Goal: Task Accomplishment & Management: Manage account settings

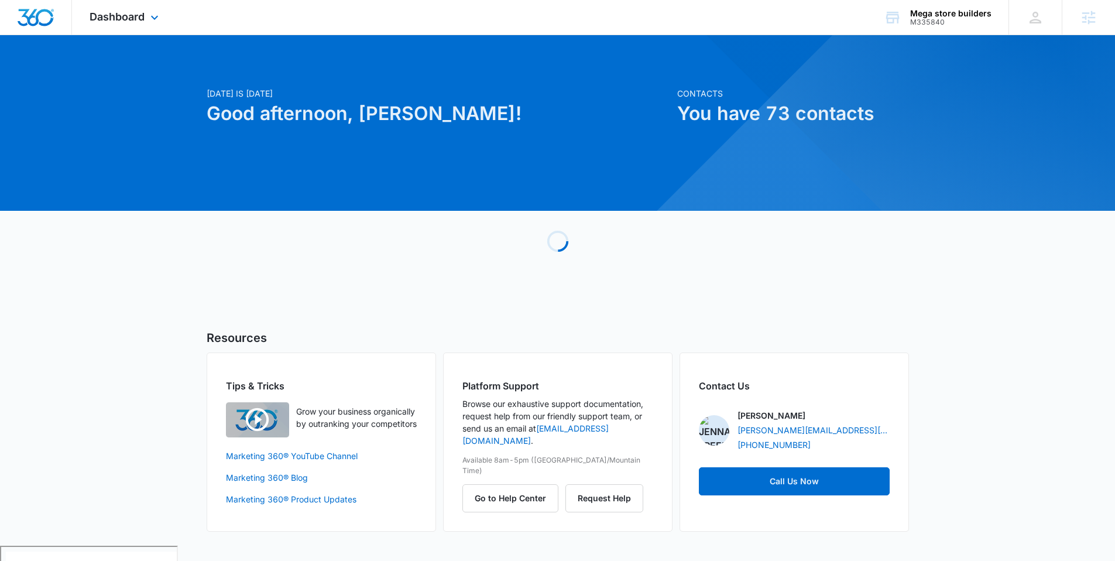
click at [112, 6] on div "Dashboard Apps Reputation Forms CRM Email Social Payments POS Content Ads Intel…" at bounding box center [125, 17] width 107 height 35
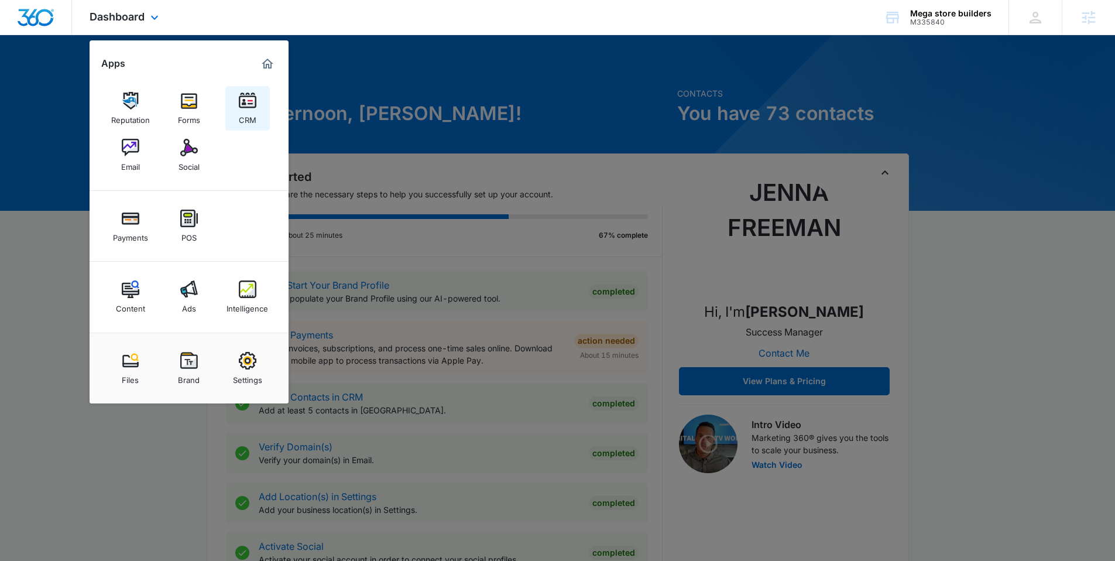
click at [242, 107] on img at bounding box center [248, 101] width 18 height 18
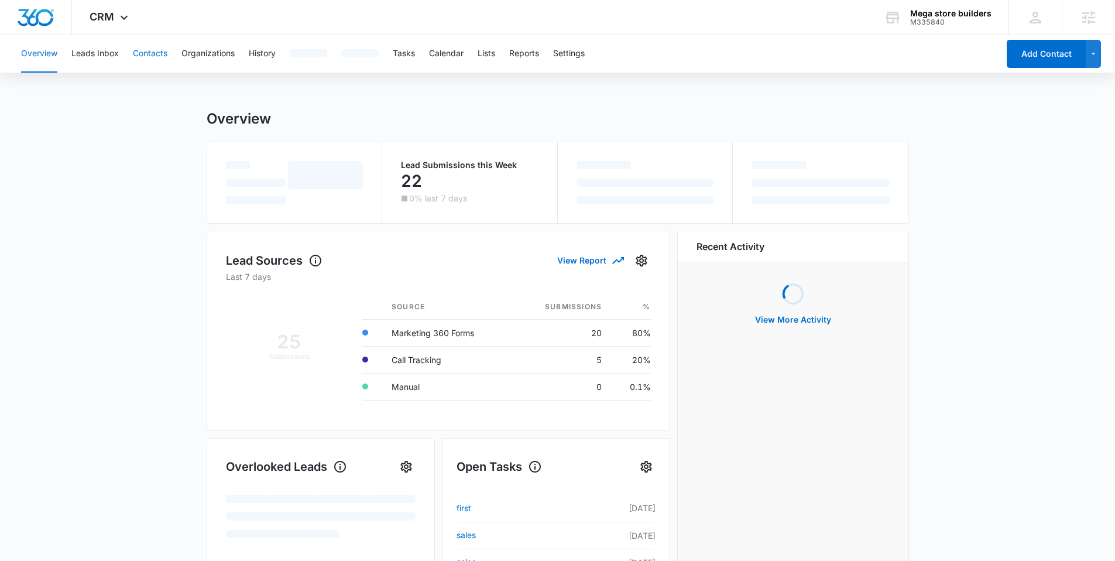
click at [152, 50] on button "Contacts" at bounding box center [150, 53] width 35 height 37
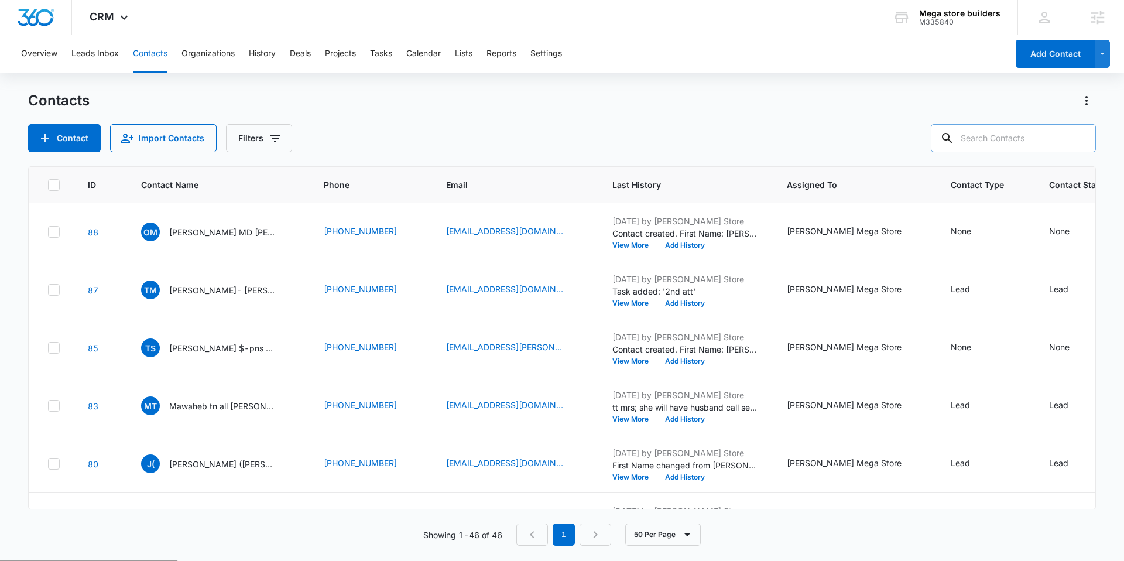
click at [1020, 136] on input "text" at bounding box center [1013, 138] width 165 height 28
type input "tom"
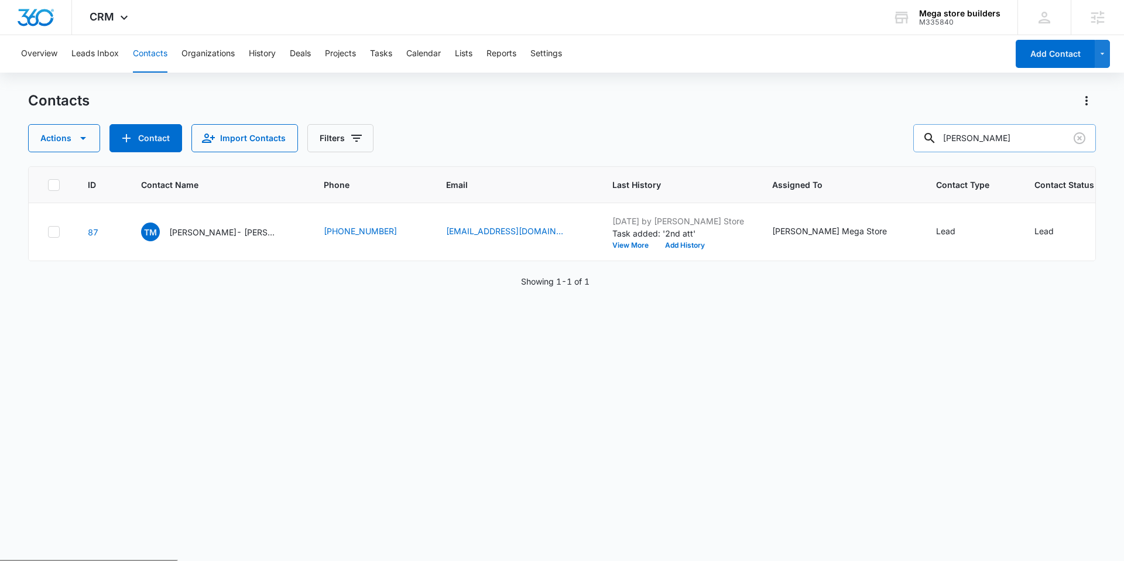
click at [991, 139] on input "tom" at bounding box center [1004, 138] width 183 height 28
click at [787, 118] on div "Contacts Actions Contact Import Contacts Filters" at bounding box center [562, 121] width 1068 height 61
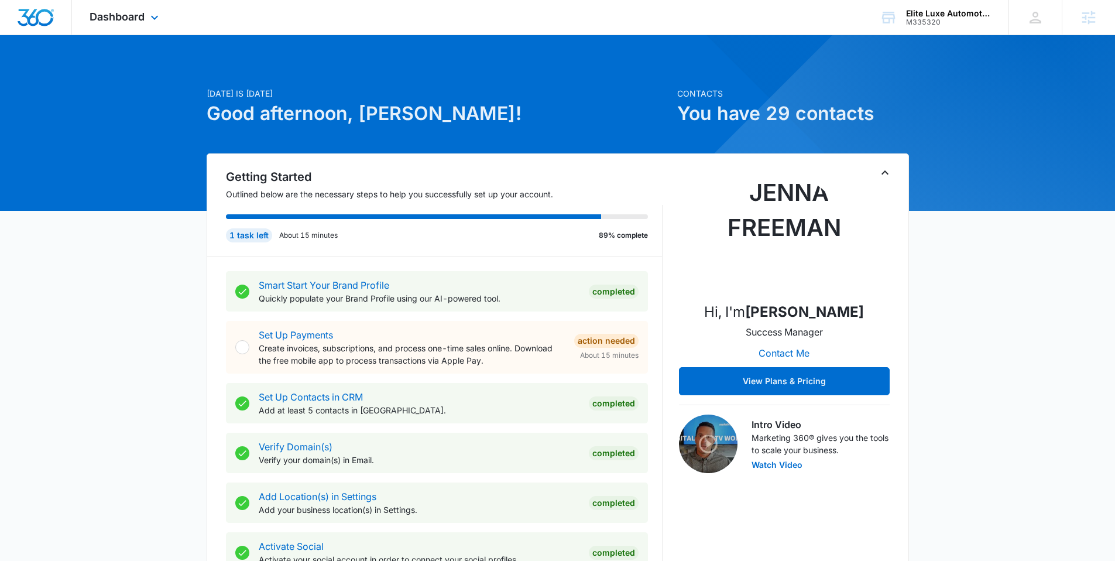
click at [146, 18] on div "Dashboard Apps Reputation Websites Forms CRM Email Social Shop Payments POS Con…" at bounding box center [125, 17] width 107 height 35
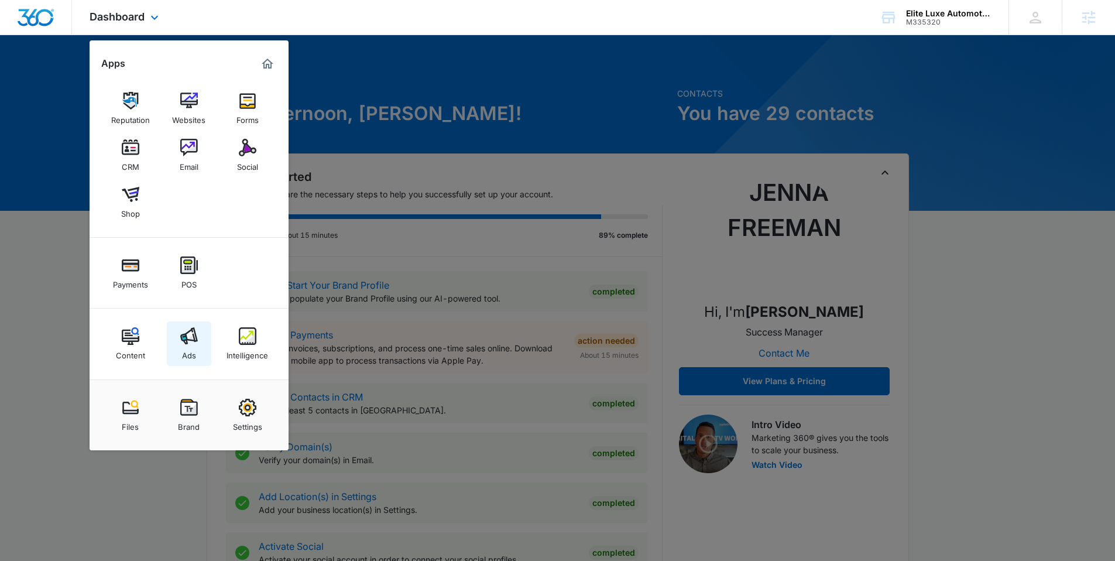
click at [191, 341] on img at bounding box center [189, 336] width 18 height 18
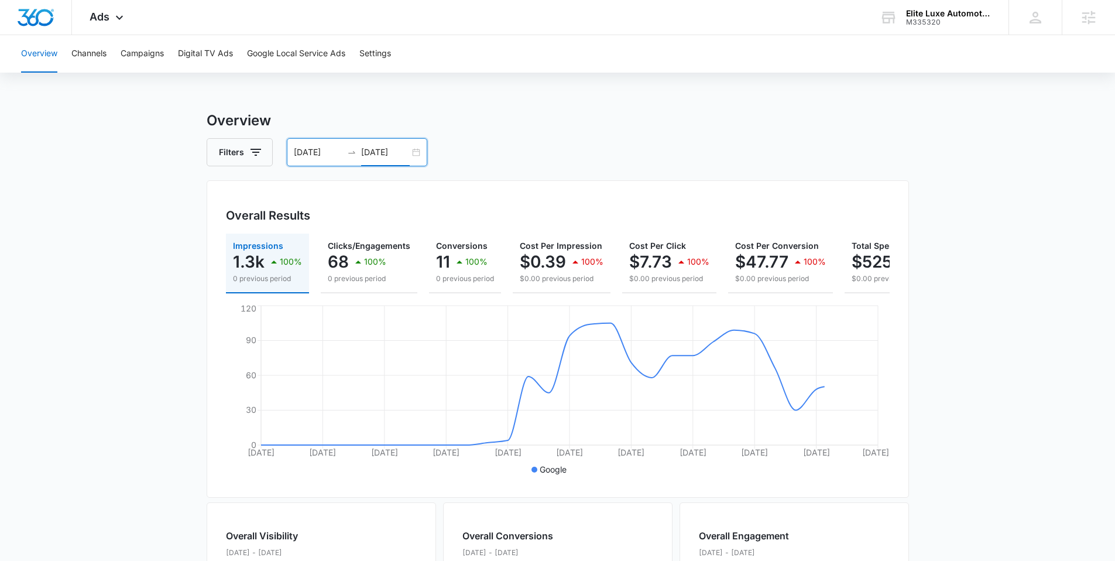
click at [392, 155] on input "09/30/2025" at bounding box center [385, 152] width 49 height 13
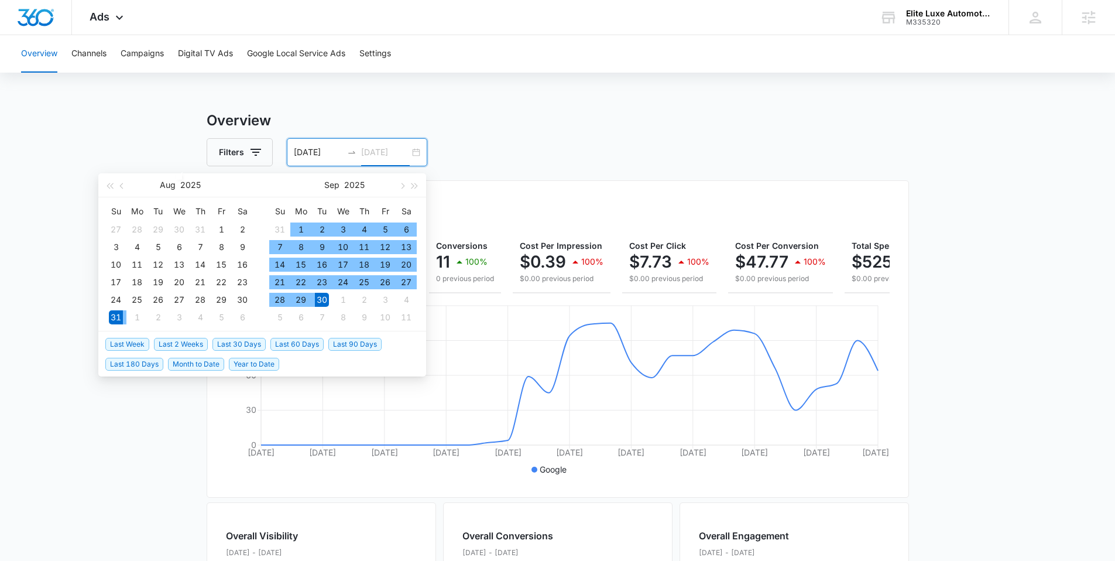
type input "09/30/2025"
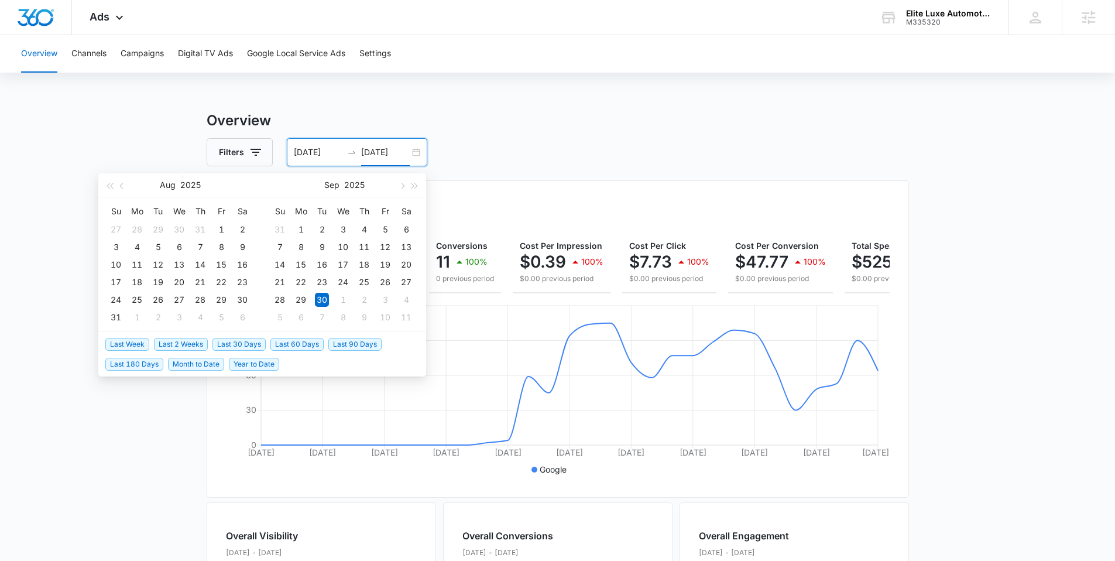
click at [129, 340] on span "Last Week" at bounding box center [127, 344] width 44 height 13
type input "10/07/2025"
type input "10/14/2025"
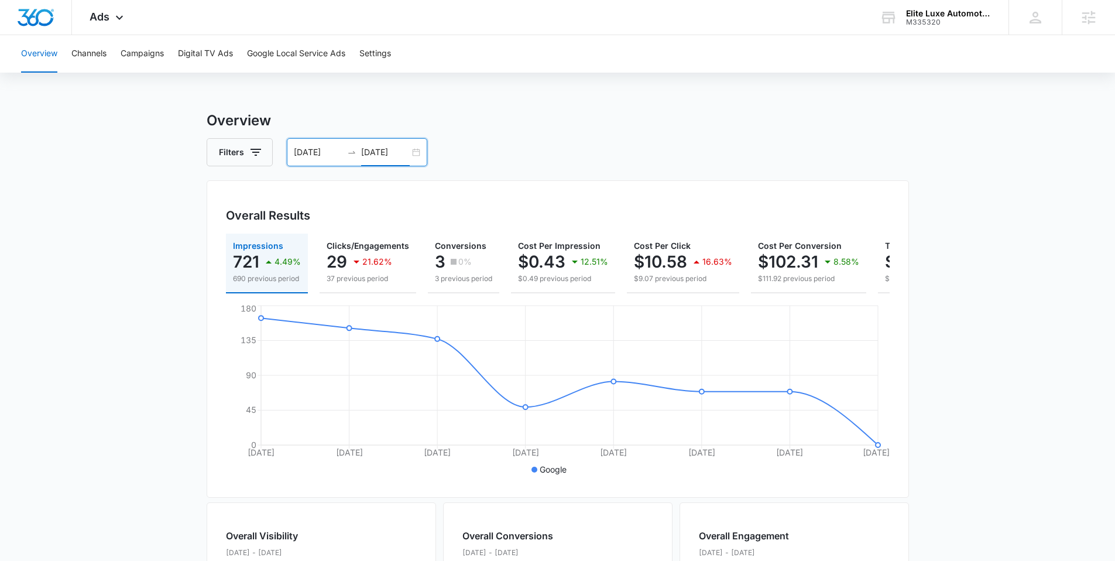
click at [415, 148] on div "10/07/2025 10/14/2025" at bounding box center [357, 152] width 141 height 28
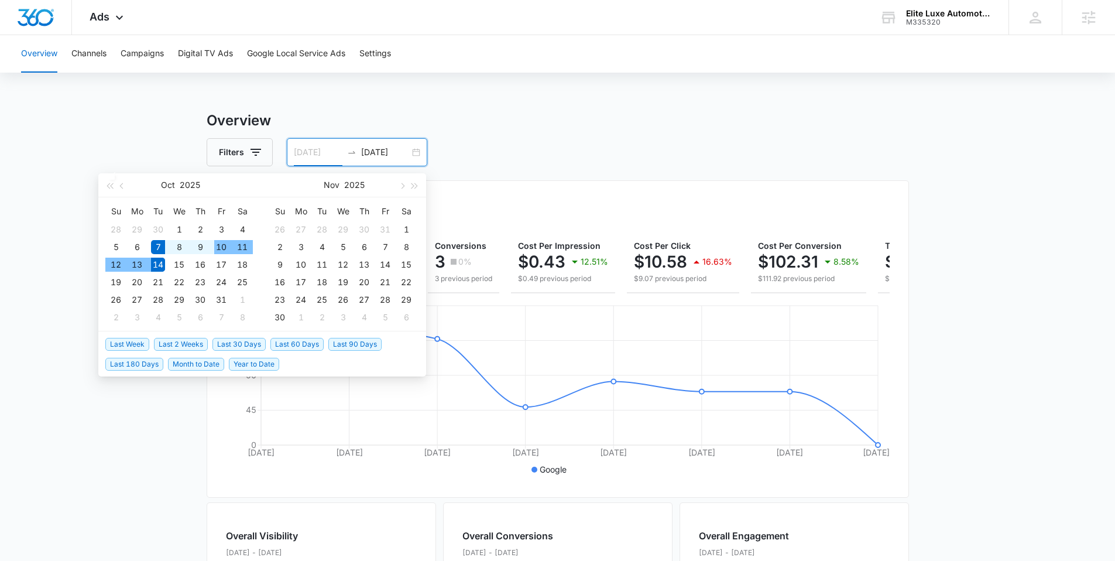
type input "[DATE]"
click at [136, 340] on span "Last Week" at bounding box center [127, 344] width 44 height 13
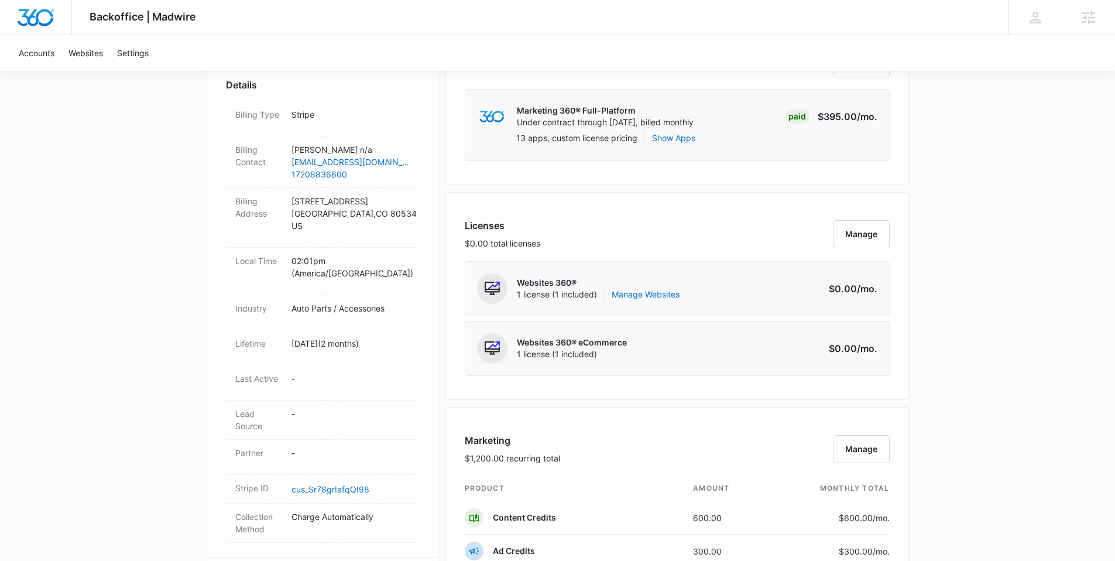
scroll to position [778, 0]
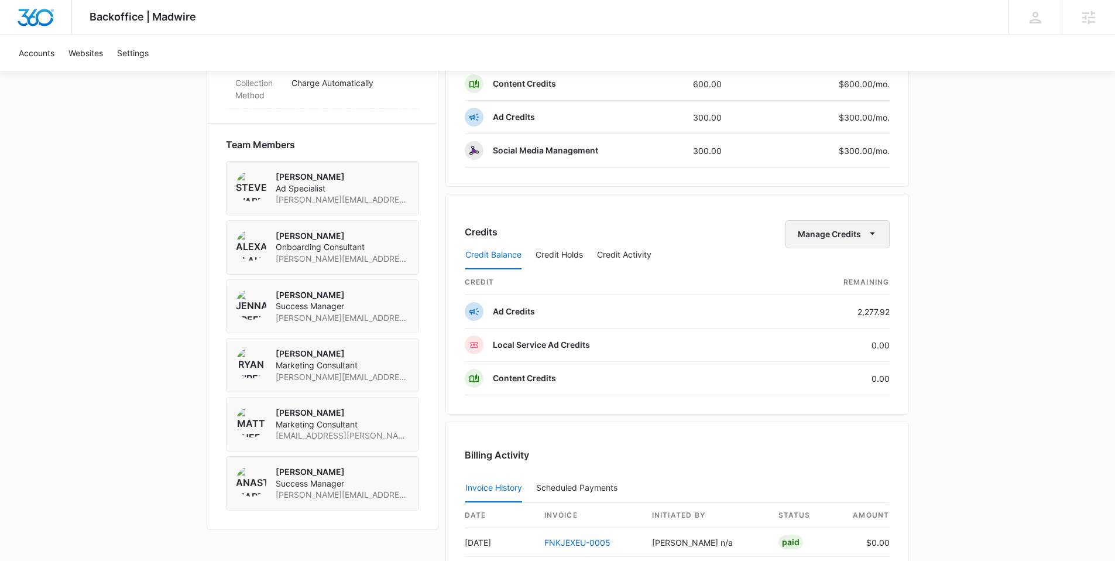
click at [843, 232] on button "Manage Credits" at bounding box center [838, 234] width 104 height 28
click at [839, 269] on div "Transfer Credits" at bounding box center [830, 272] width 61 height 8
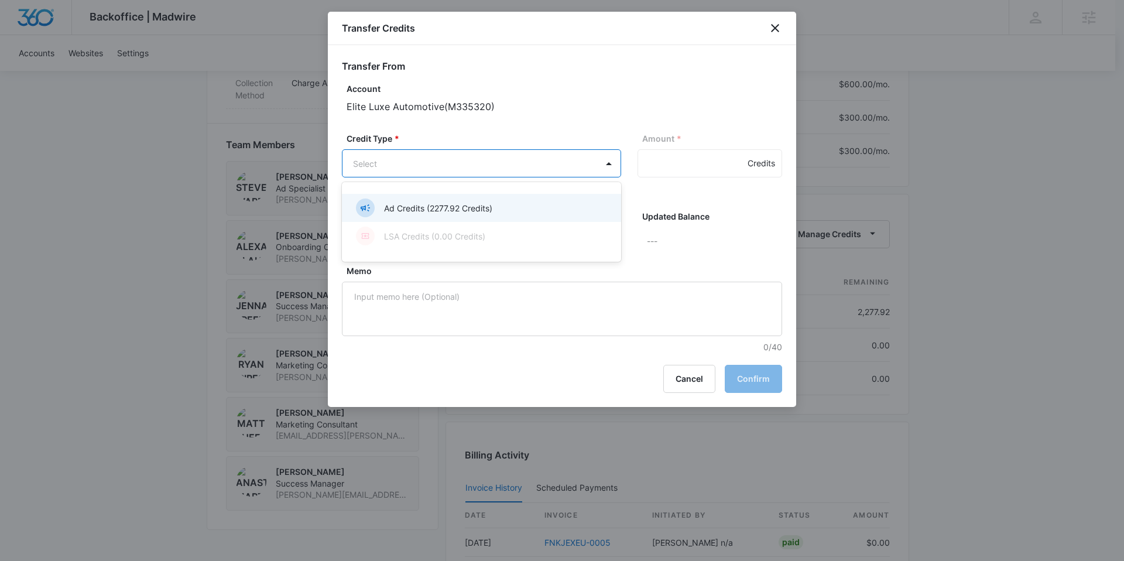
click at [480, 163] on body "Backoffice | Madwire Apps Settings JF Jenna Freeman jenna.freeman@madwire.com M…" at bounding box center [562, 74] width 1124 height 1704
click at [465, 208] on p "Ad Credits (2277.92 Credits)" at bounding box center [438, 208] width 108 height 12
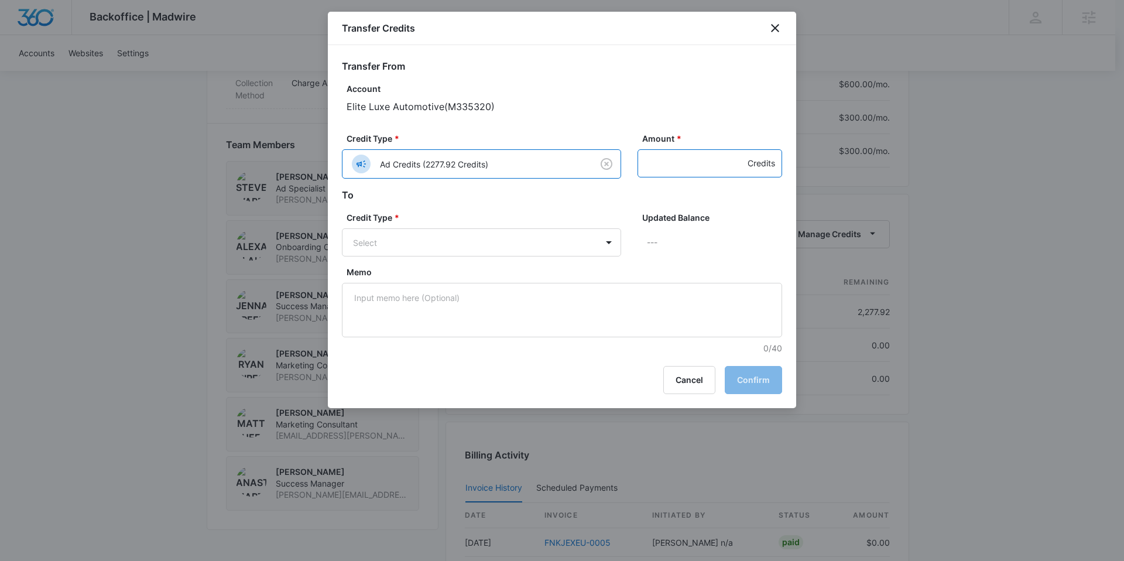
click at [671, 160] on input "Amount *" at bounding box center [710, 163] width 145 height 28
type input "500"
click at [508, 236] on body "Backoffice | Madwire Apps Settings JF Jenna Freeman jenna.freeman@madwire.com M…" at bounding box center [562, 74] width 1124 height 1704
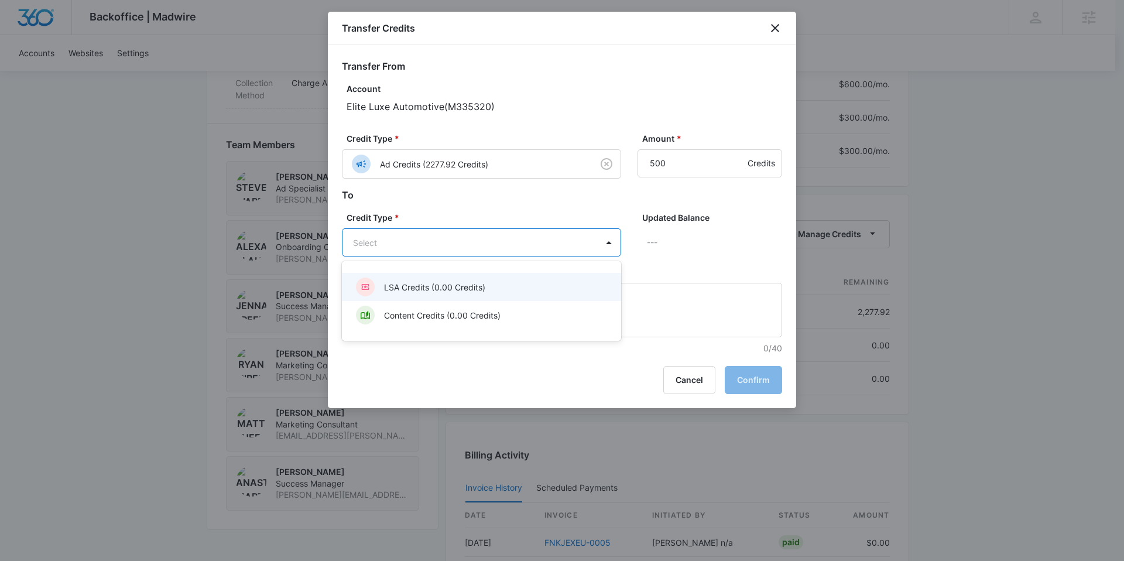
click at [439, 294] on div "LSA Credits (0.00 Credits)" at bounding box center [480, 287] width 249 height 19
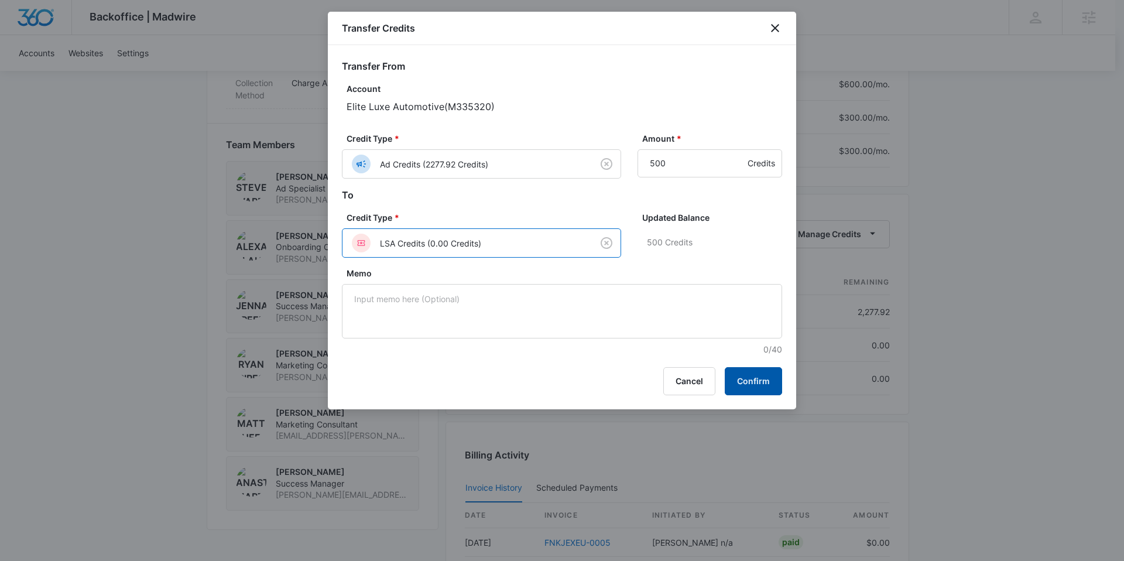
click at [745, 382] on button "Confirm" at bounding box center [753, 381] width 57 height 28
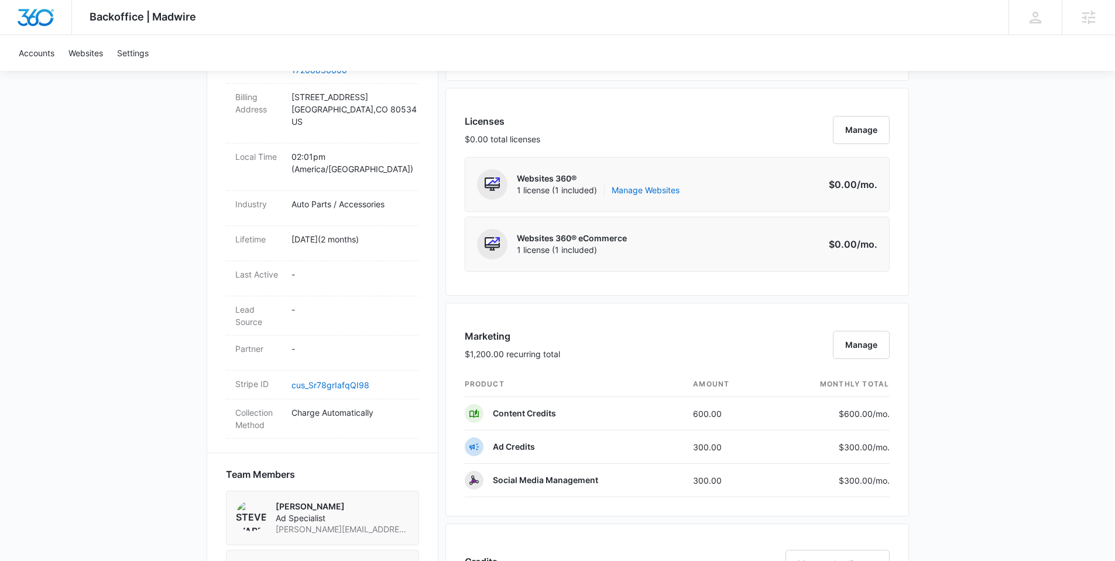
scroll to position [126, 0]
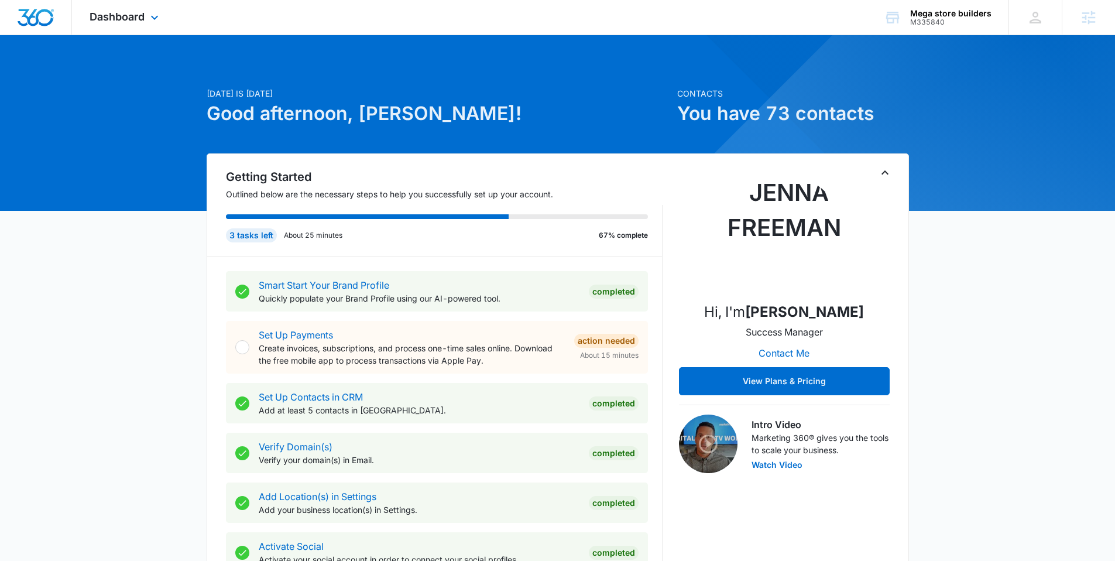
click at [133, 26] on div "Dashboard Apps Reputation Forms CRM Email Social Payments POS Content Ads Intel…" at bounding box center [125, 17] width 107 height 35
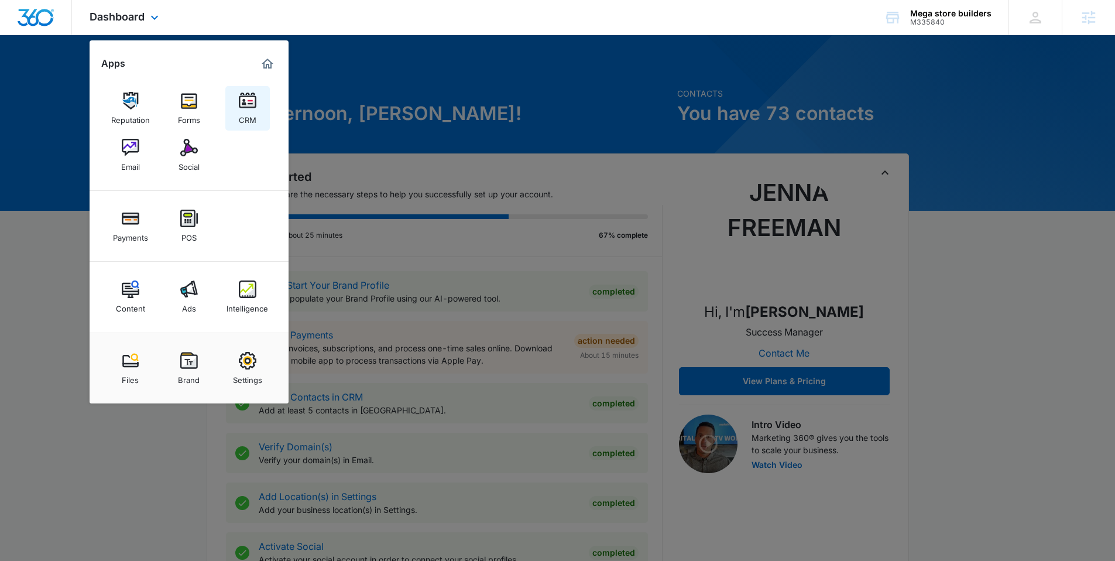
click at [244, 108] on img at bounding box center [248, 101] width 18 height 18
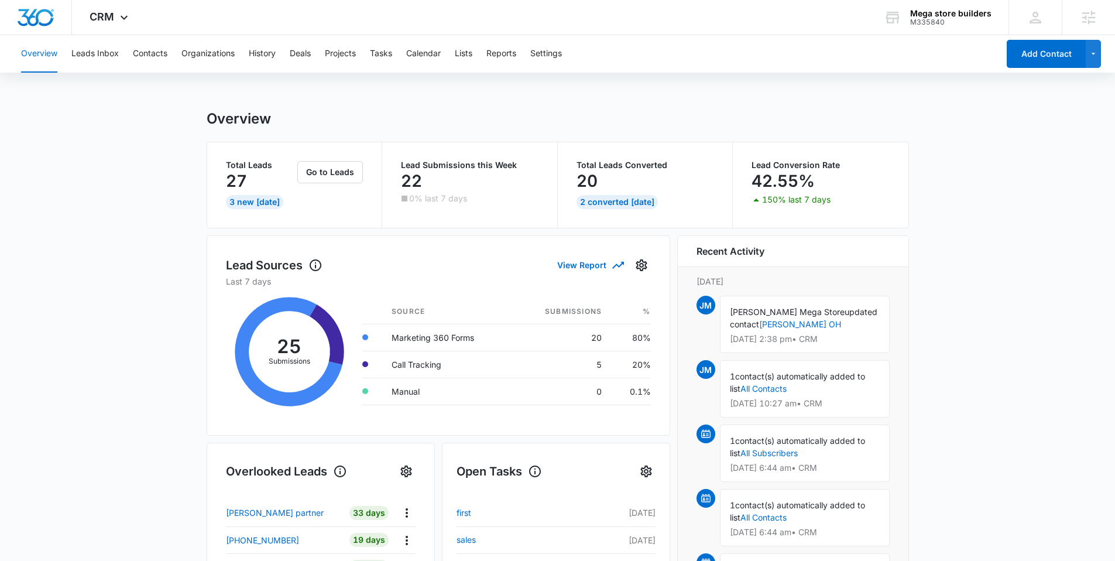
click at [245, 52] on div "Overview Leads Inbox Contacts Organizations History Deals Projects Tasks Calend…" at bounding box center [506, 53] width 985 height 37
click at [153, 50] on button "Contacts" at bounding box center [150, 53] width 35 height 37
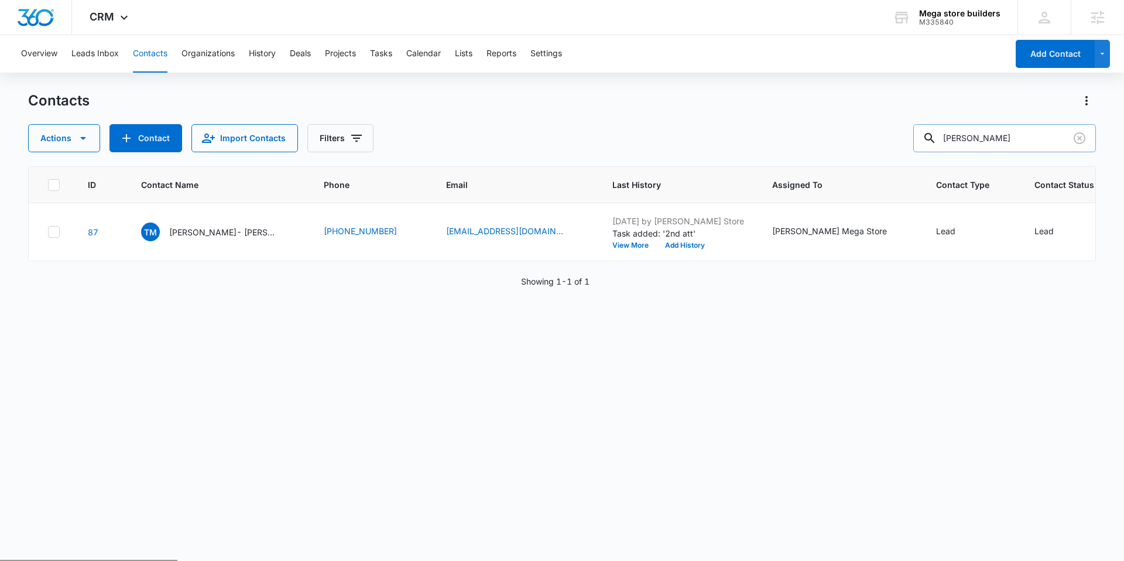
click at [1036, 129] on input "tom" at bounding box center [1004, 138] width 183 height 28
click at [1077, 136] on icon "Clear" at bounding box center [1080, 138] width 14 height 14
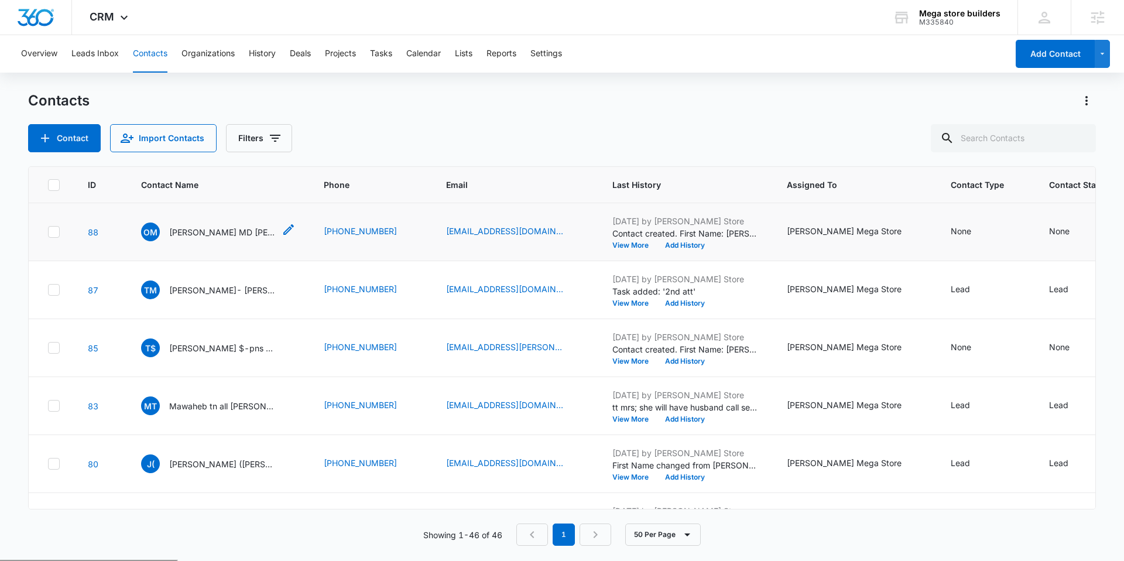
click at [187, 234] on p "Opeyemi MD Osho" at bounding box center [221, 232] width 105 height 12
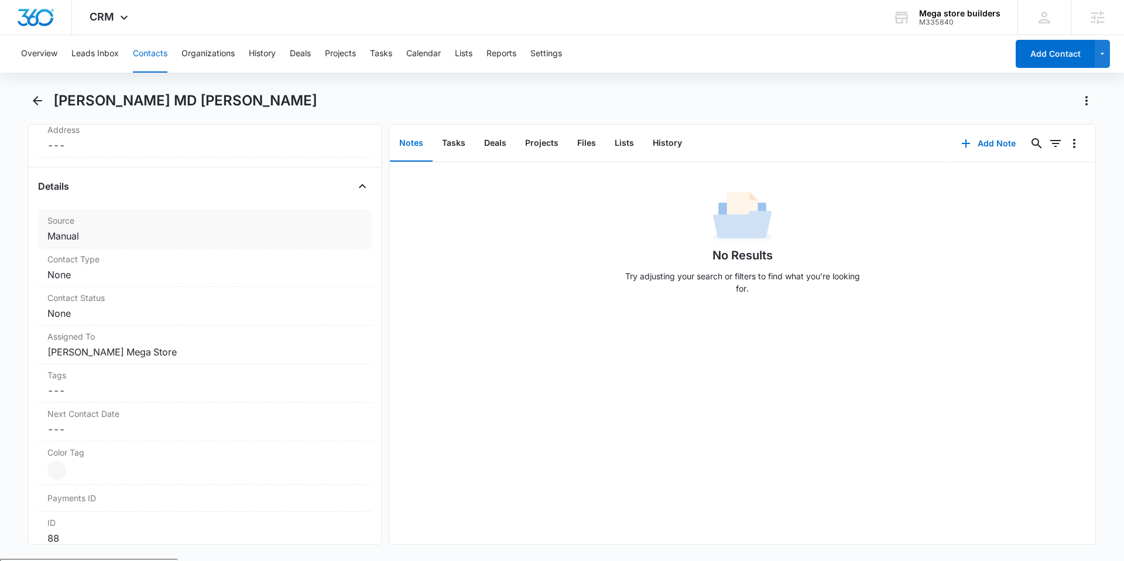
scroll to position [403, 0]
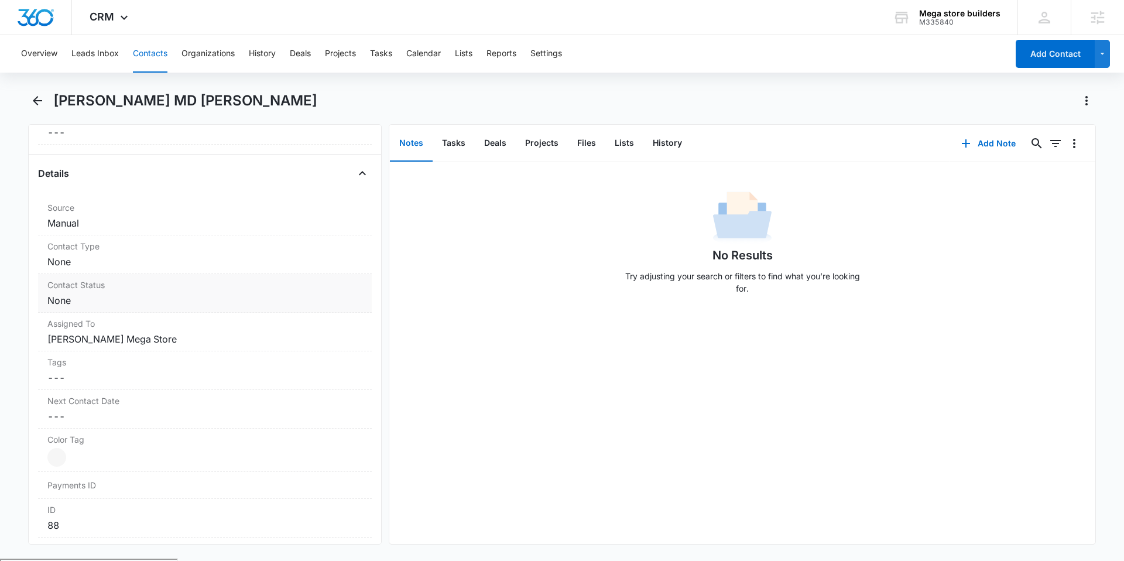
click at [210, 297] on dd "Cancel Save Changes None" at bounding box center [204, 300] width 315 height 14
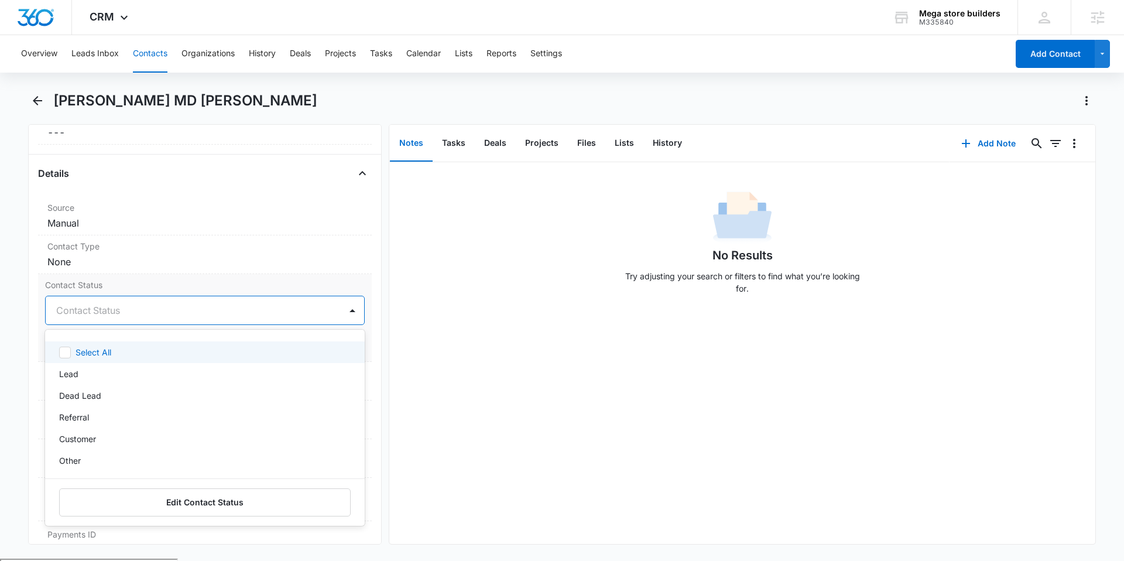
click at [254, 309] on div at bounding box center [190, 310] width 269 height 16
click at [509, 302] on div "No Results Try adjusting your search or filters to find what you’re looking for." at bounding box center [742, 246] width 706 height 116
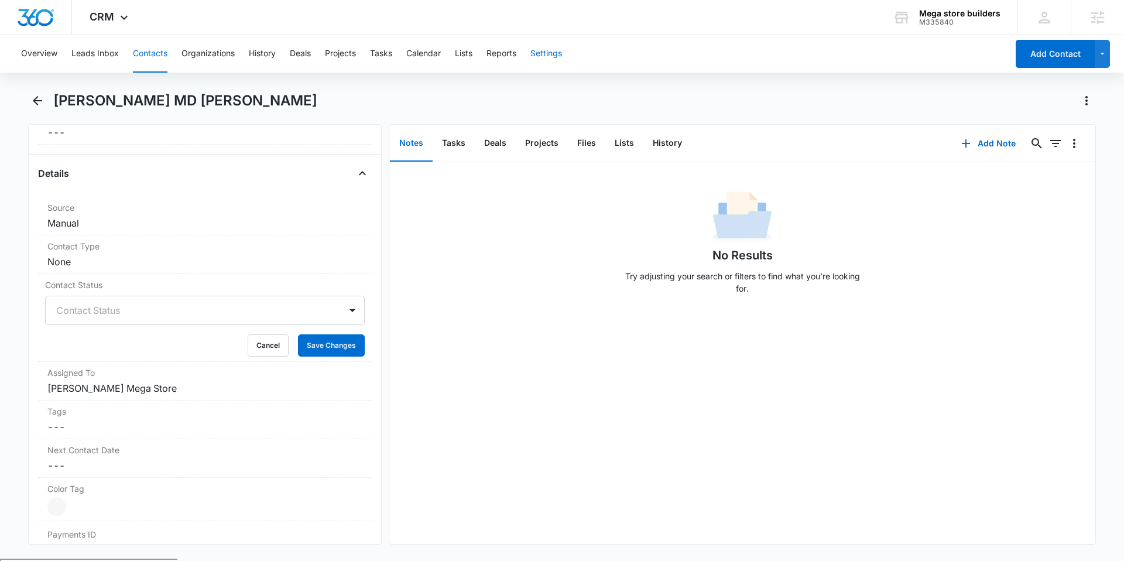
click at [553, 49] on button "Settings" at bounding box center [546, 53] width 32 height 37
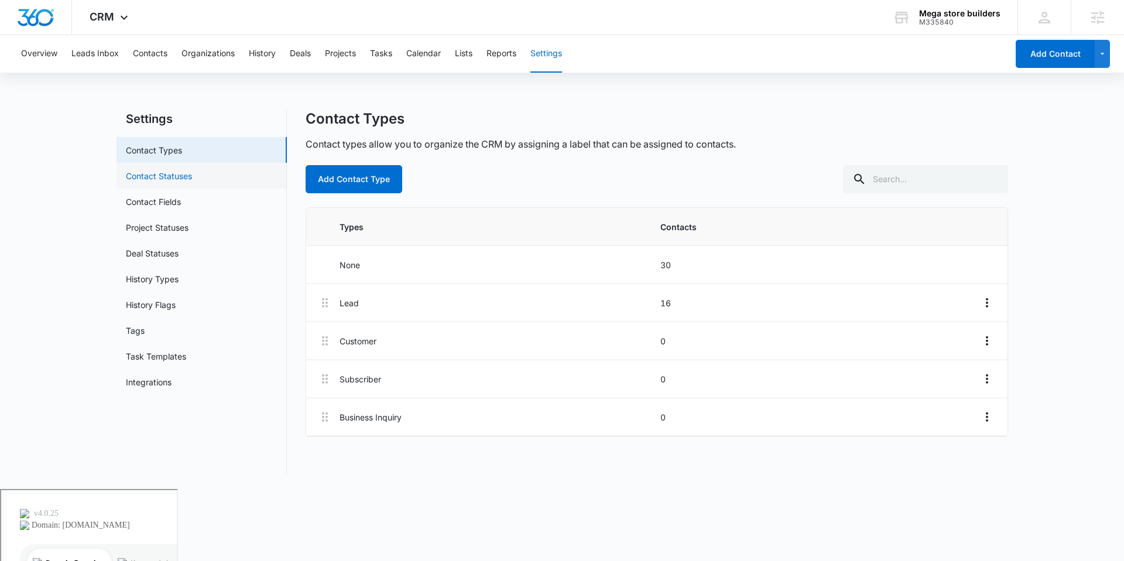
click at [169, 182] on link "Contact Statuses" at bounding box center [159, 176] width 66 height 12
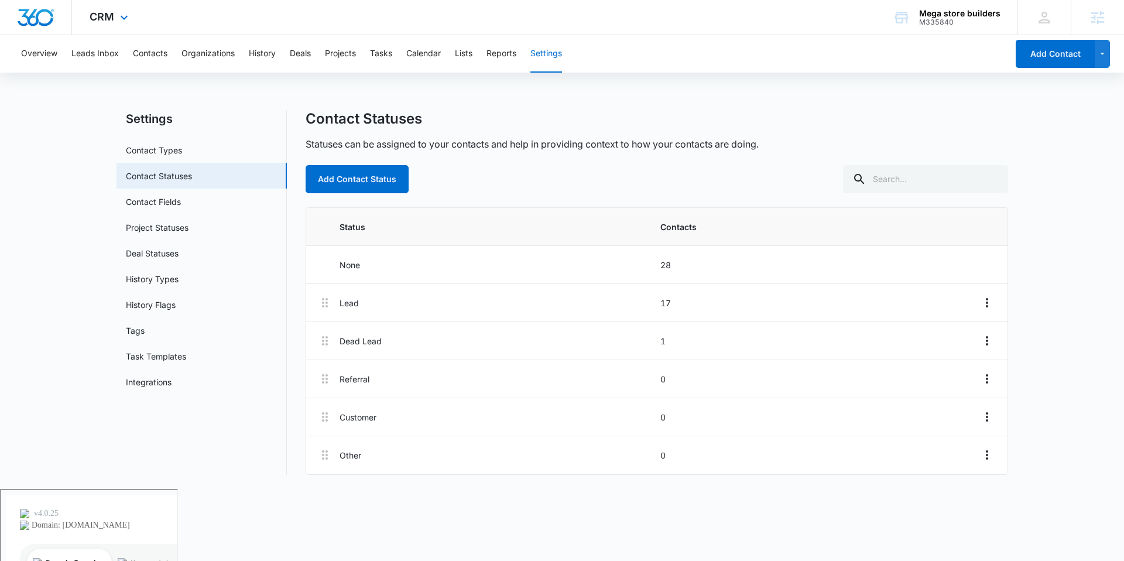
click at [108, 26] on div "CRM Apps Reputation Forms CRM Email Social Payments POS Content Ads Intelligenc…" at bounding box center [110, 17] width 77 height 35
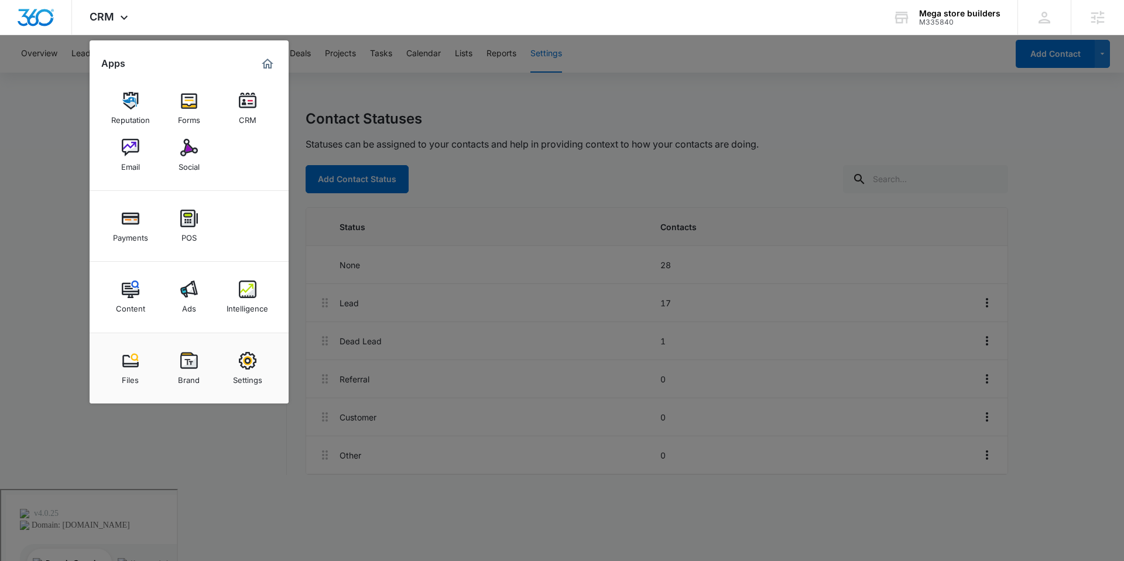
click at [250, 95] on img at bounding box center [248, 101] width 18 height 18
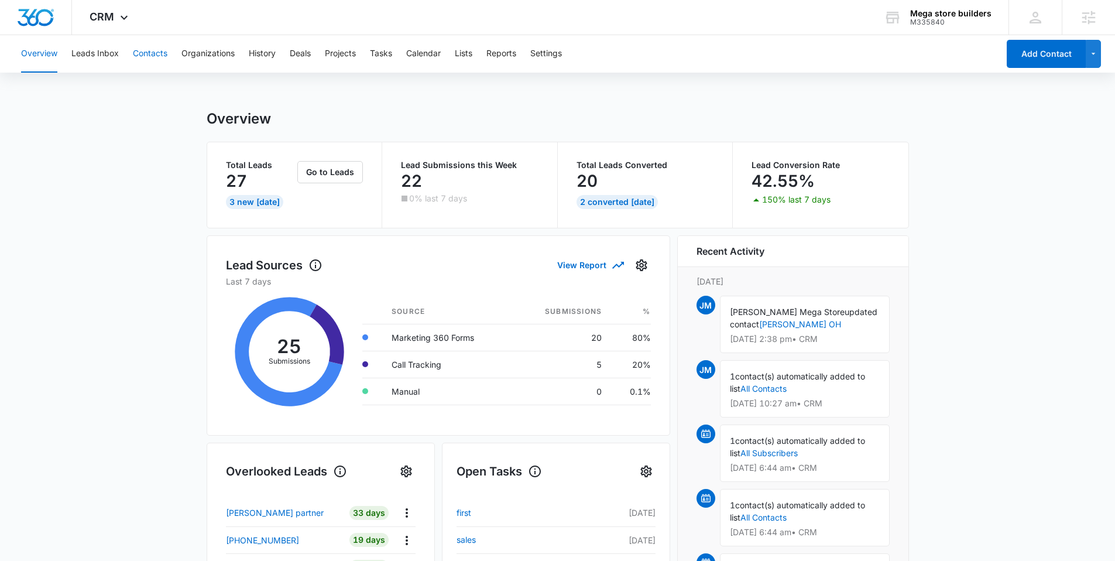
click at [144, 54] on button "Contacts" at bounding box center [150, 53] width 35 height 37
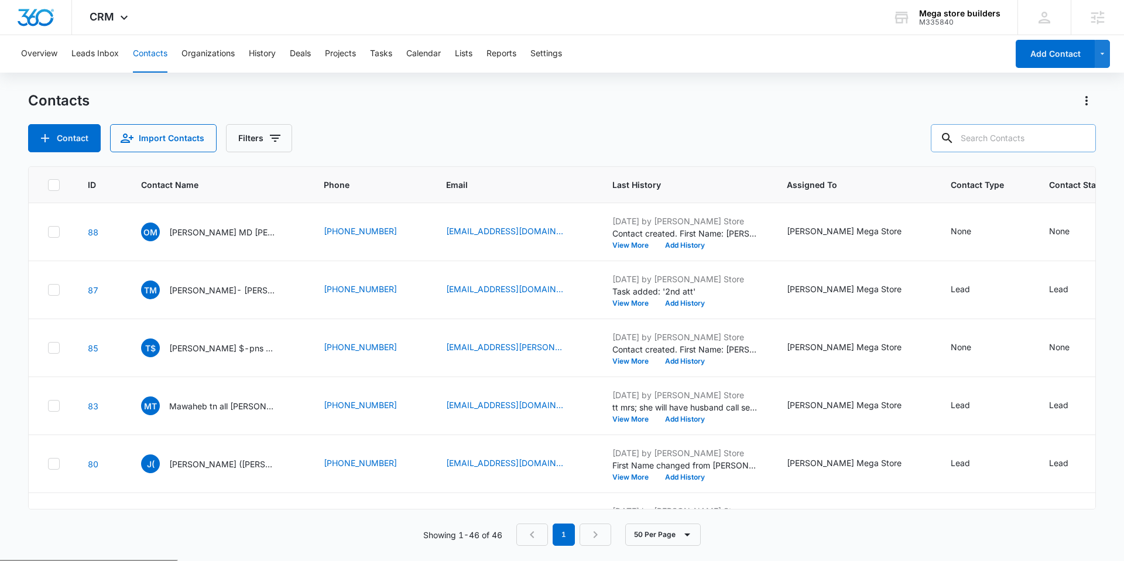
click at [1013, 149] on input "text" at bounding box center [1013, 138] width 165 height 28
type input "tom"
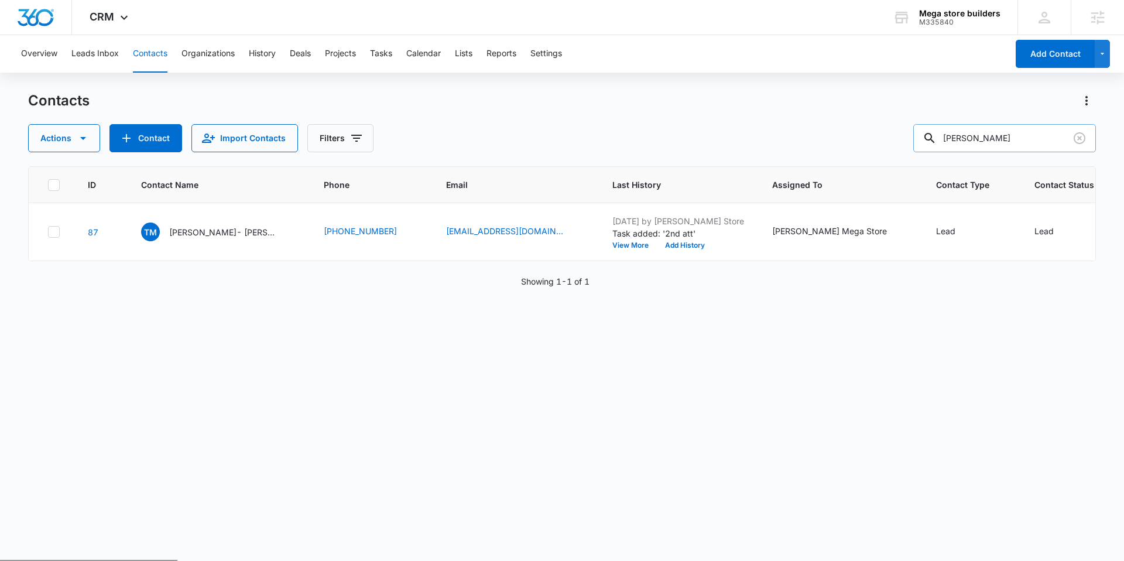
click at [1055, 138] on input "tom" at bounding box center [1004, 138] width 183 height 28
click at [1084, 137] on icon "Clear" at bounding box center [1080, 138] width 14 height 14
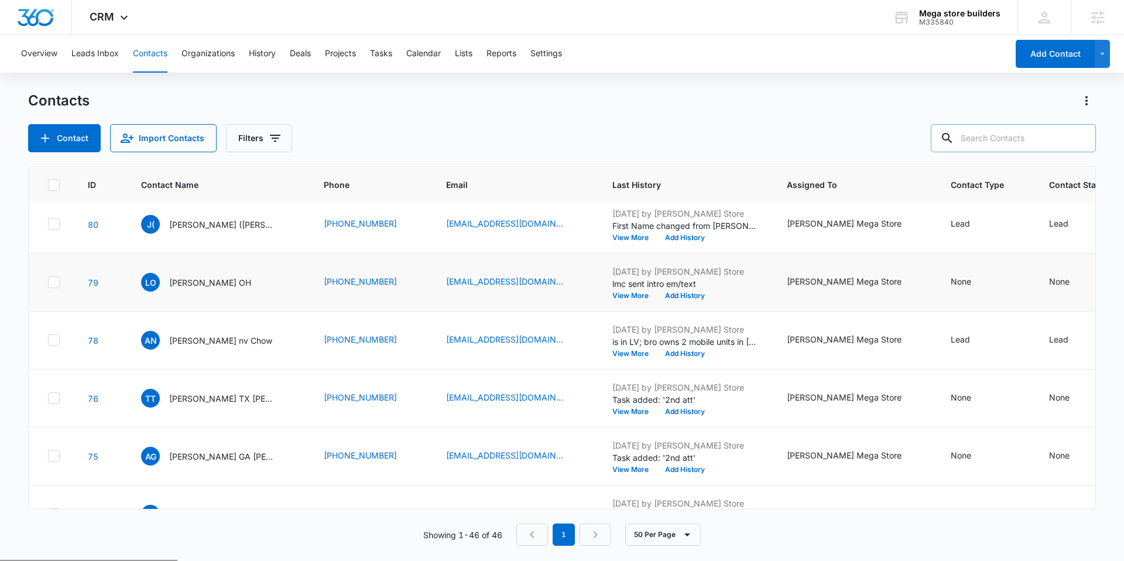
scroll to position [240, 0]
type input "ashey"
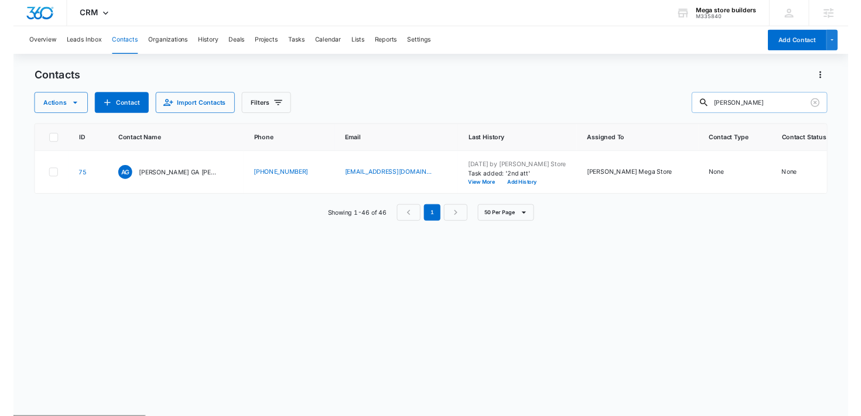
scroll to position [0, 0]
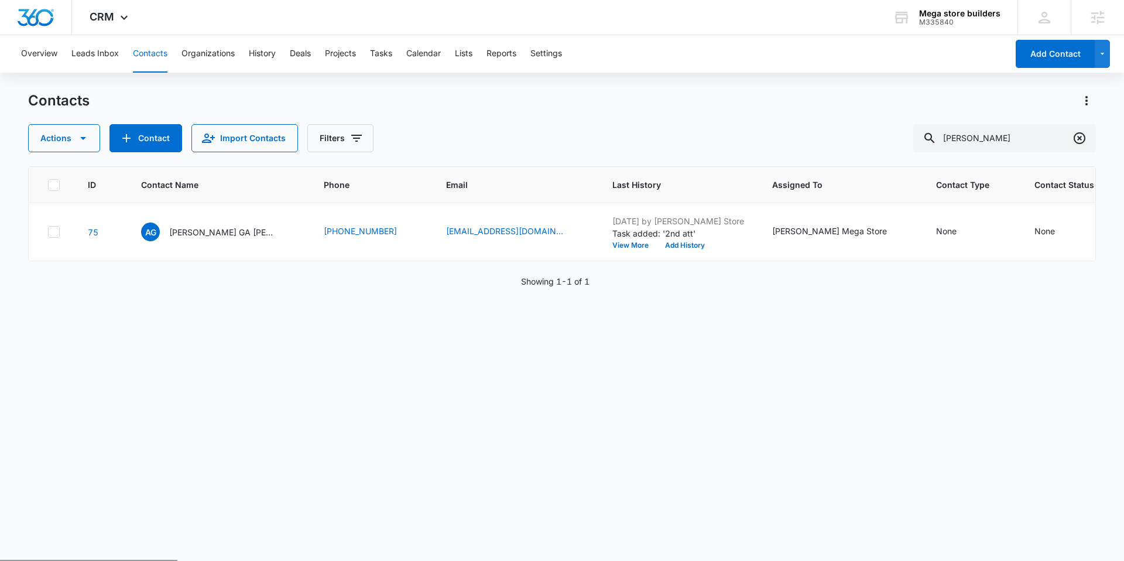
click at [1077, 138] on icon "Clear" at bounding box center [1080, 138] width 14 height 14
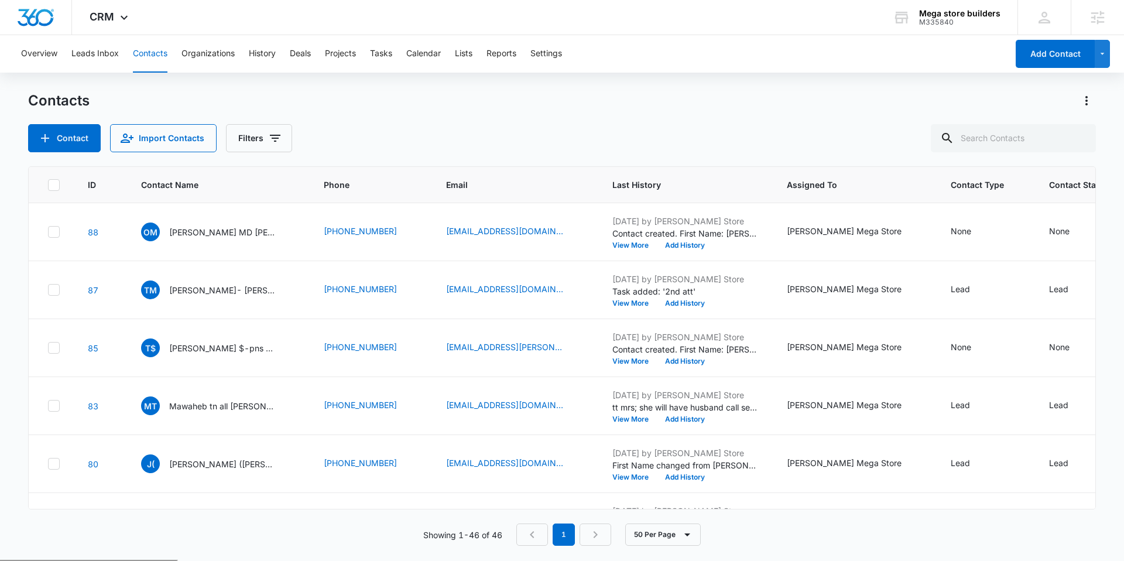
click at [743, 36] on div "Overview Leads Inbox Contacts Organizations History Deals Projects Tasks Calend…" at bounding box center [511, 53] width 994 height 37
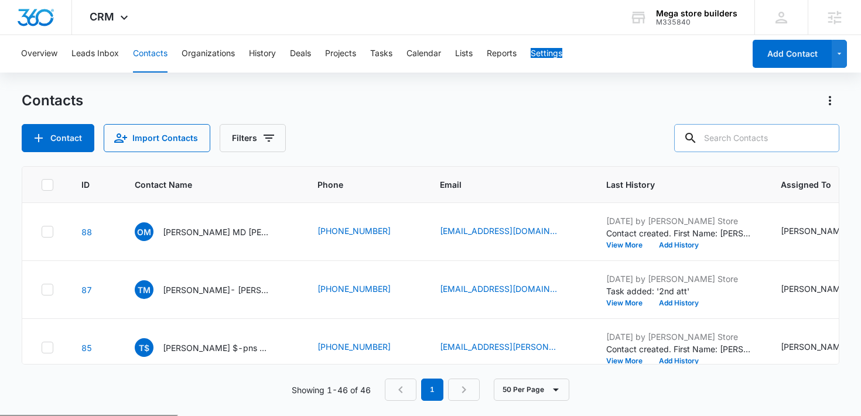
click at [755, 135] on input "text" at bounding box center [756, 138] width 165 height 28
type input "sh"
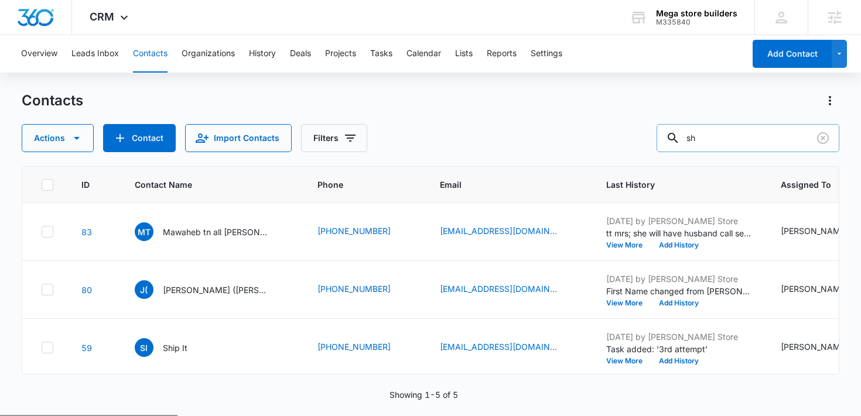
click at [741, 139] on input "sh" at bounding box center [747, 138] width 183 height 28
type input "jamie"
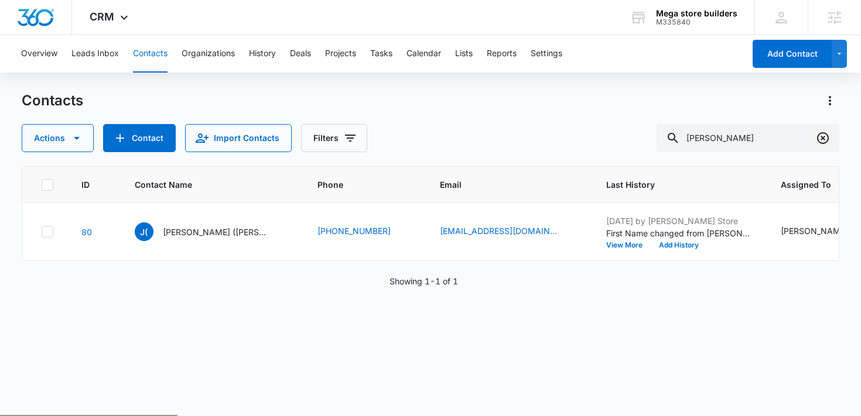
click at [823, 139] on icon "Clear" at bounding box center [823, 138] width 12 height 12
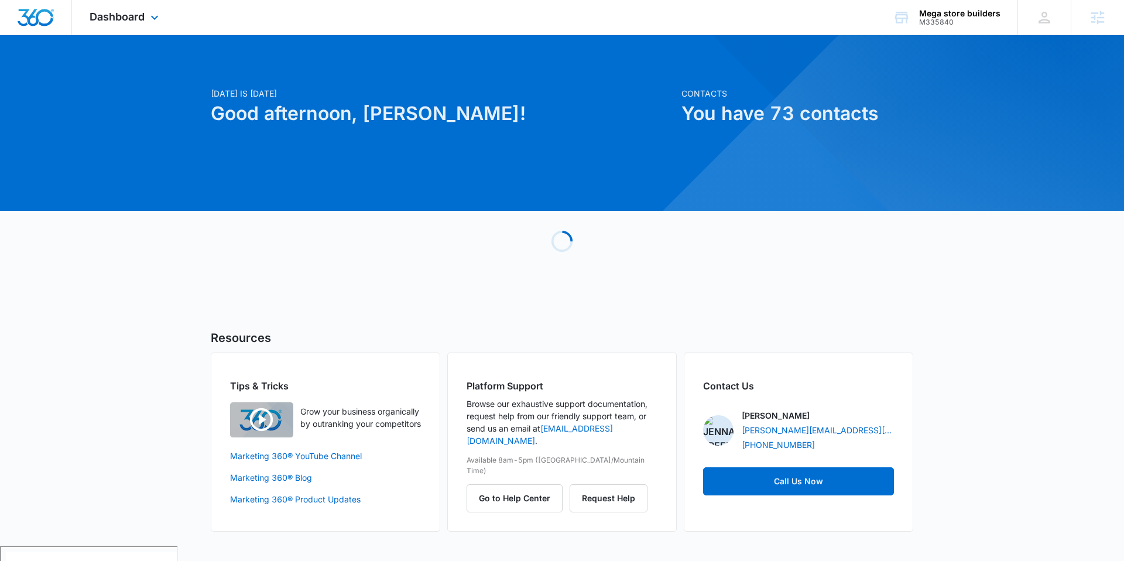
click at [128, 25] on div "Dashboard Apps Reputation Forms CRM Email Social Payments POS Content Ads Intel…" at bounding box center [125, 17] width 107 height 35
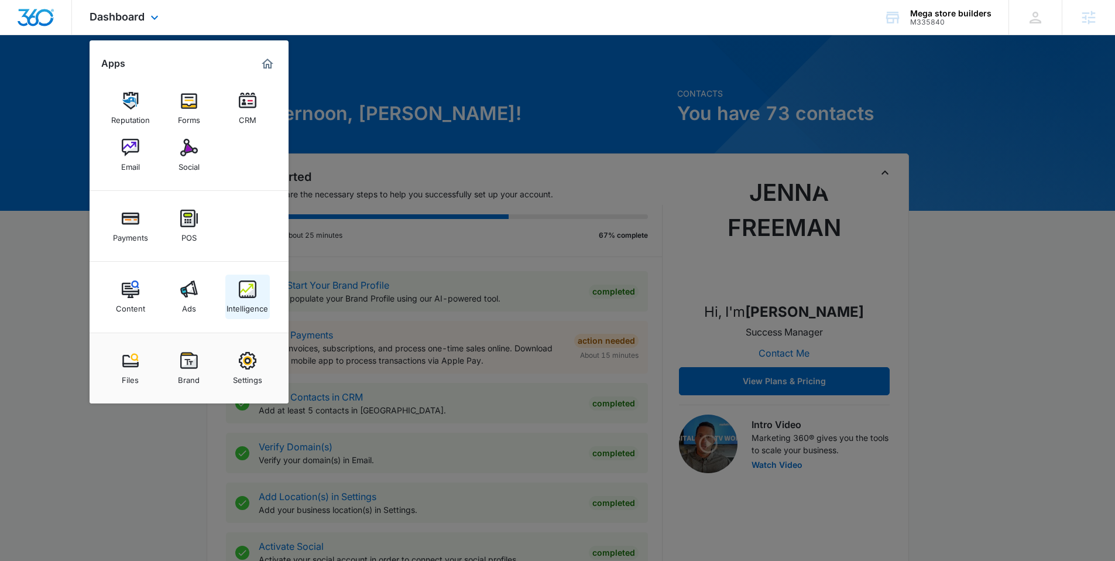
click at [246, 294] on img at bounding box center [248, 289] width 18 height 18
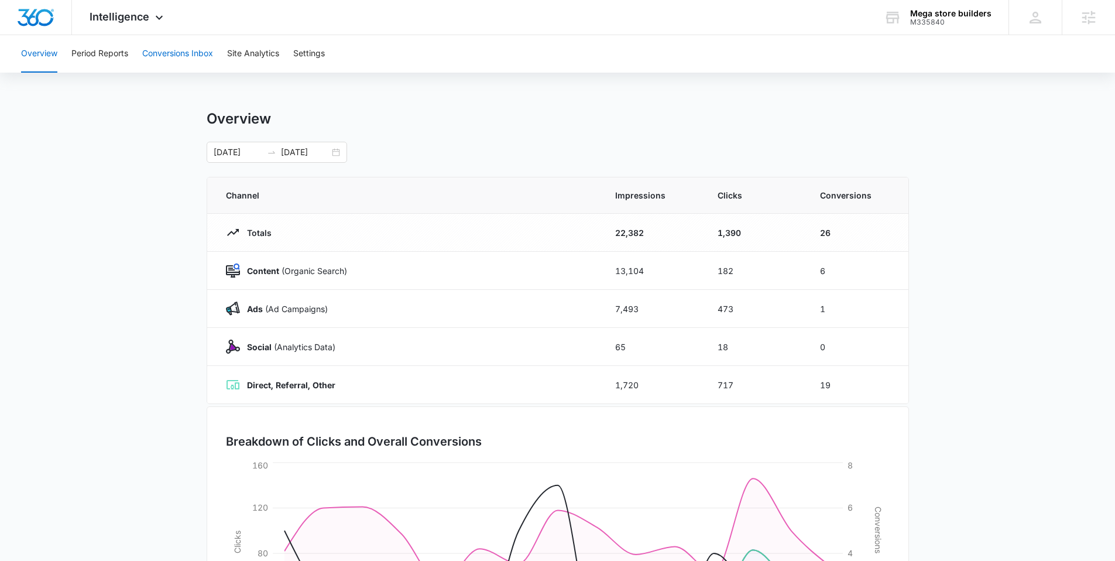
click at [154, 57] on button "Conversions Inbox" at bounding box center [177, 53] width 71 height 37
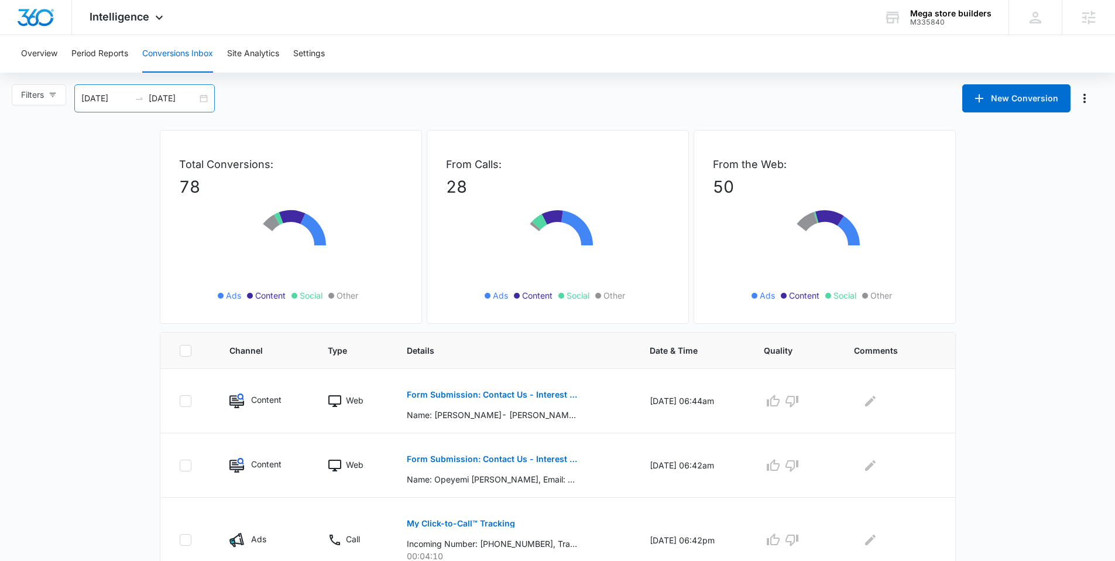
click at [206, 96] on div "[DATE] [DATE]" at bounding box center [144, 98] width 141 height 28
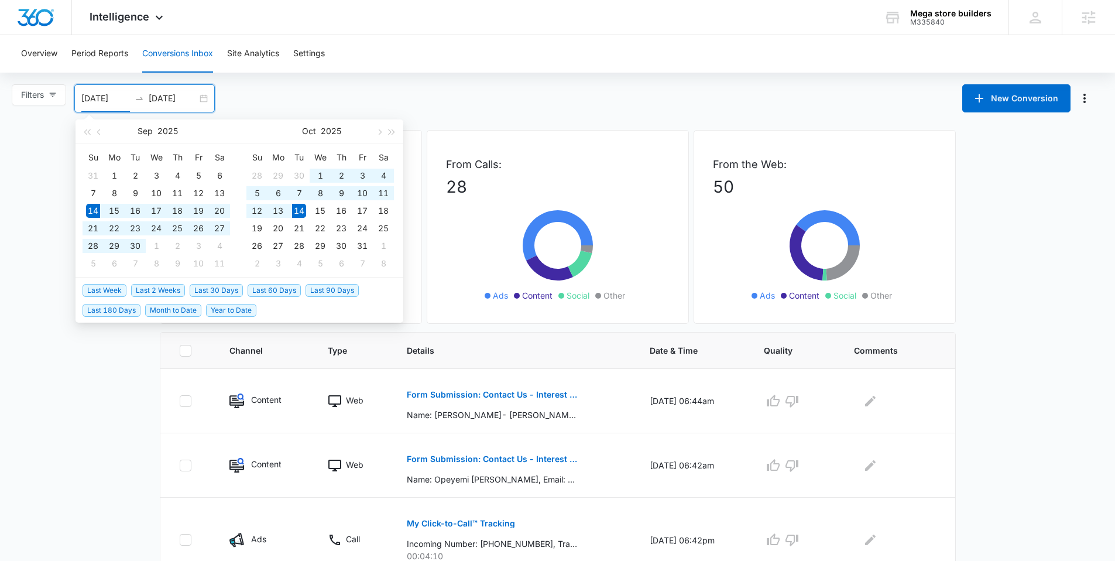
click at [104, 297] on li "Last Week" at bounding box center [107, 290] width 49 height 20
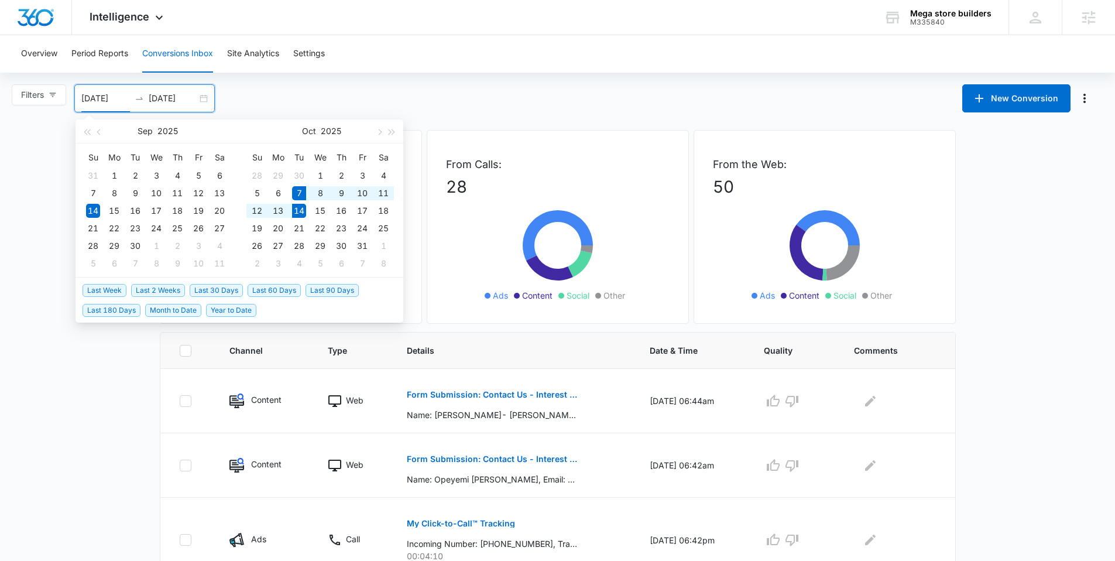
click at [104, 292] on span "Last Week" at bounding box center [105, 290] width 44 height 13
type input "[DATE]"
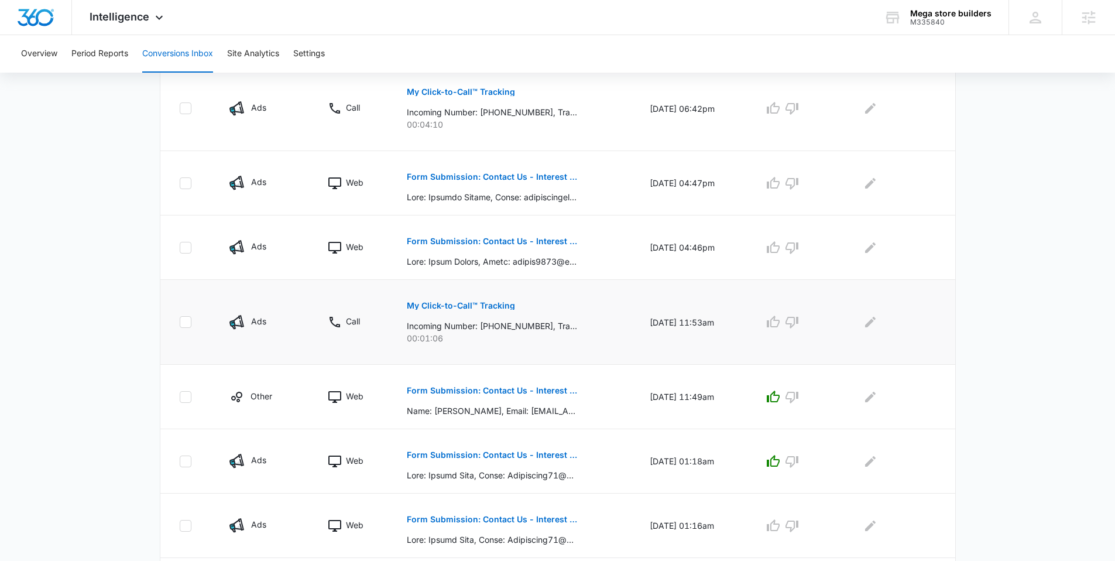
scroll to position [431, 0]
